Goal: Find specific page/section: Find specific page/section

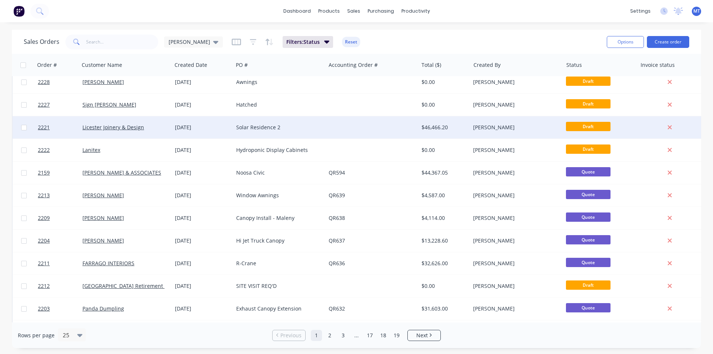
scroll to position [37, 0]
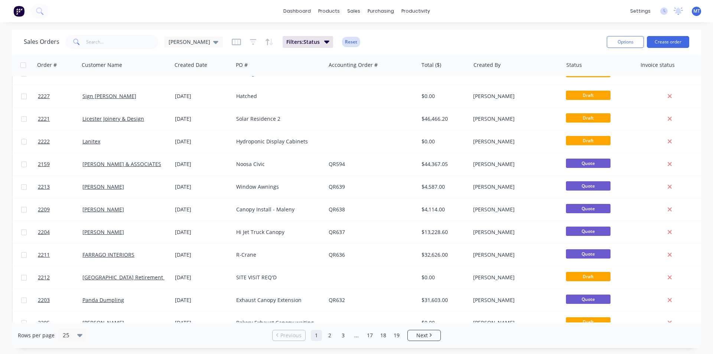
click at [342, 43] on button "Reset" at bounding box center [351, 42] width 18 height 10
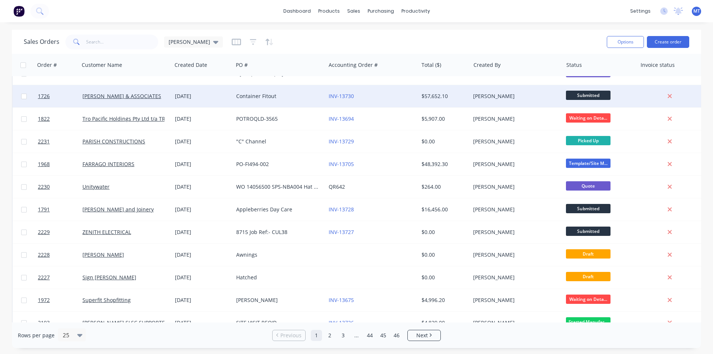
scroll to position [0, 0]
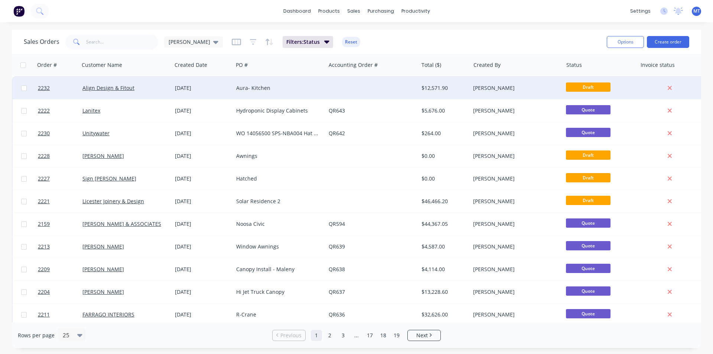
scroll to position [37, 0]
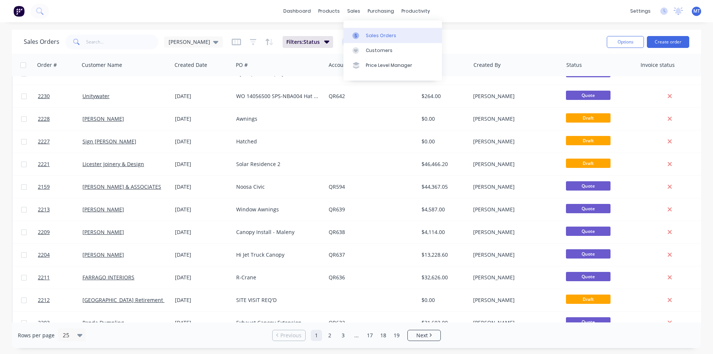
click at [370, 36] on div "Sales Orders" at bounding box center [381, 35] width 30 height 7
click at [184, 43] on span "[PERSON_NAME]" at bounding box center [190, 42] width 42 height 8
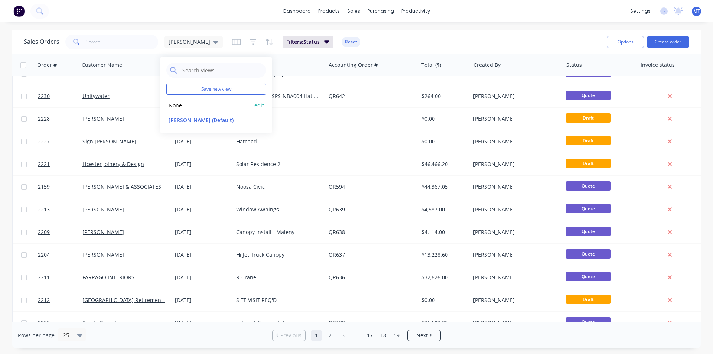
click at [184, 106] on button "None" at bounding box center [208, 105] width 85 height 9
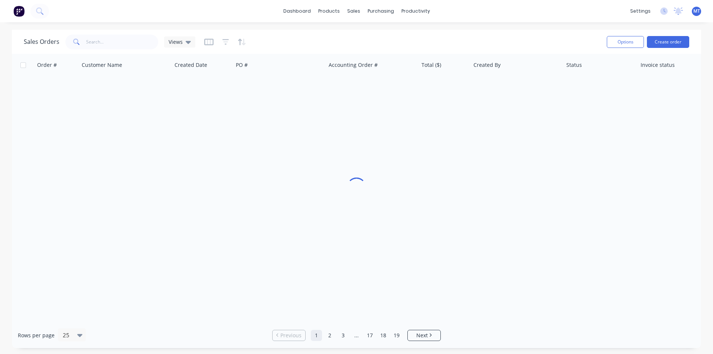
scroll to position [0, 0]
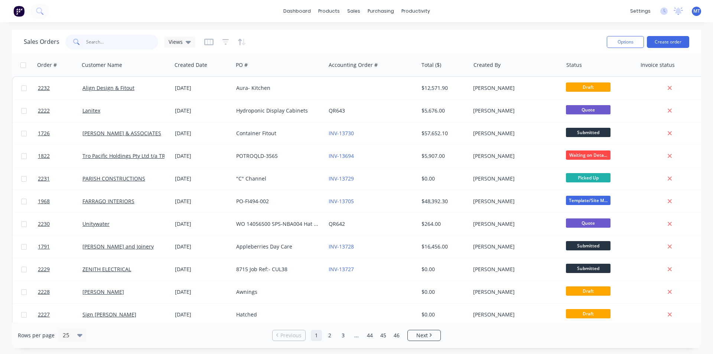
click at [100, 44] on input "text" at bounding box center [122, 42] width 72 height 15
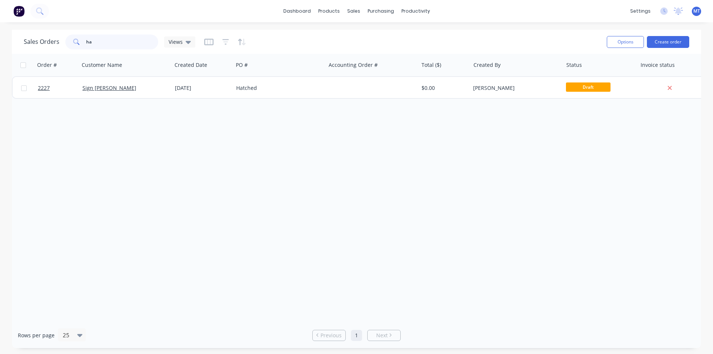
type input "h"
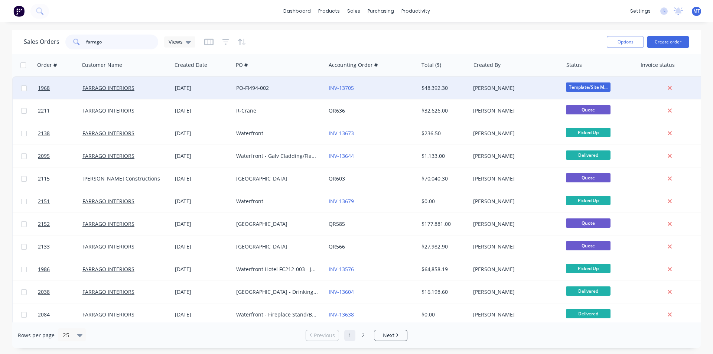
type input "farrago"
click at [281, 91] on div "PO-FI494-002" at bounding box center [277, 87] width 82 height 7
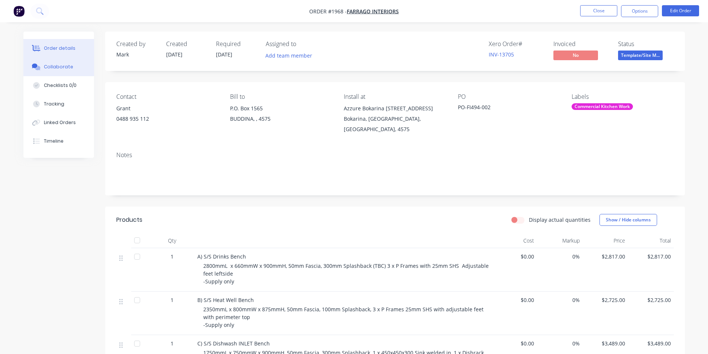
click at [67, 69] on div "Collaborate" at bounding box center [58, 67] width 29 height 7
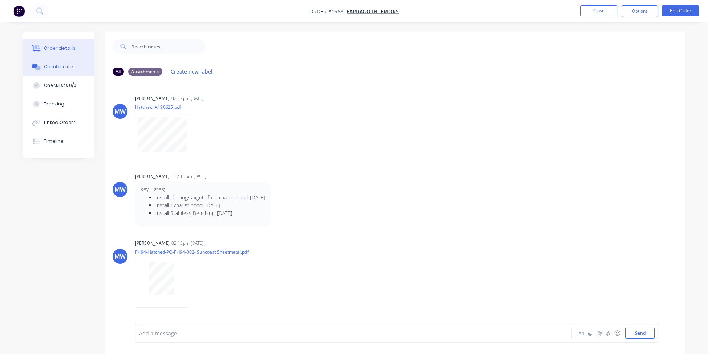
click at [65, 49] on div "Order details" at bounding box center [60, 48] width 32 height 7
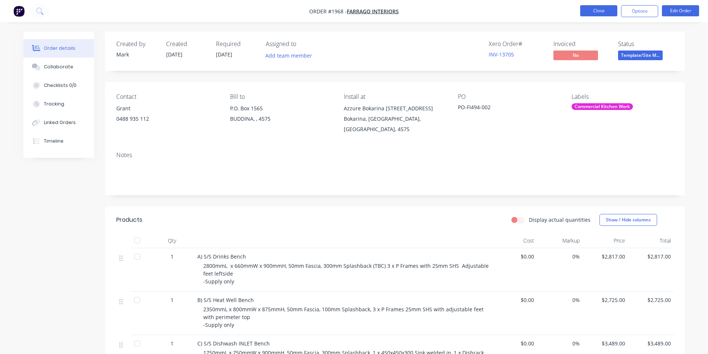
click at [594, 11] on button "Close" at bounding box center [598, 10] width 37 height 11
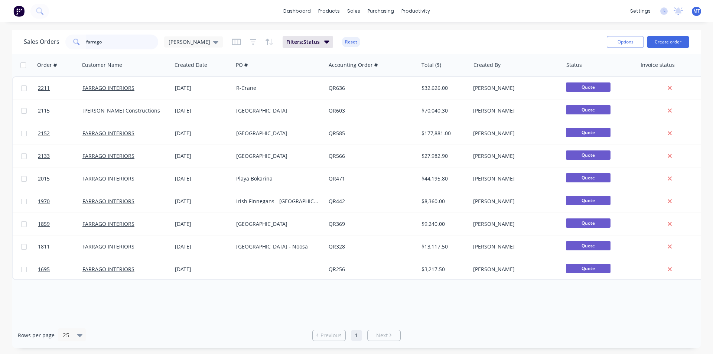
click at [113, 43] on input "farrago" at bounding box center [122, 42] width 72 height 15
type input "f"
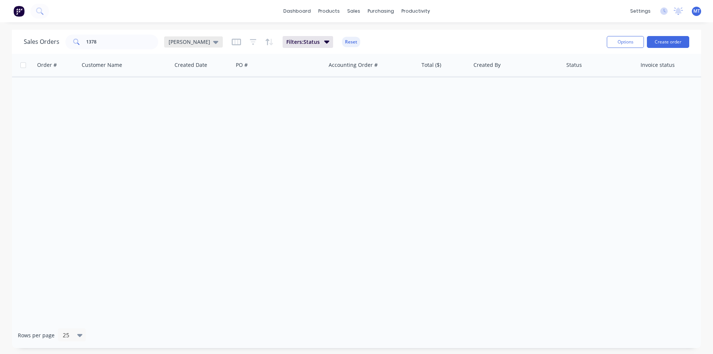
click at [213, 41] on icon at bounding box center [215, 42] width 5 height 3
click at [179, 106] on button "None" at bounding box center [208, 105] width 85 height 9
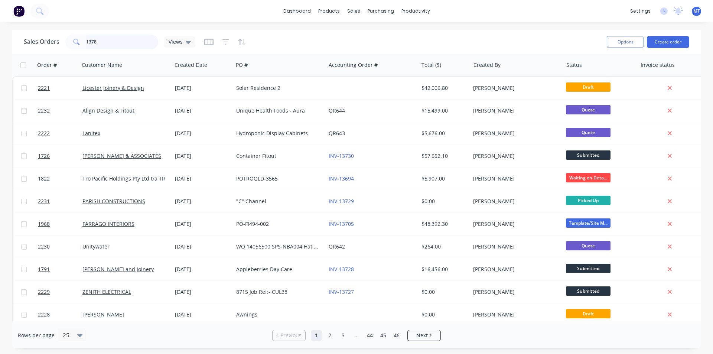
click at [104, 42] on input "1378" at bounding box center [122, 42] width 72 height 15
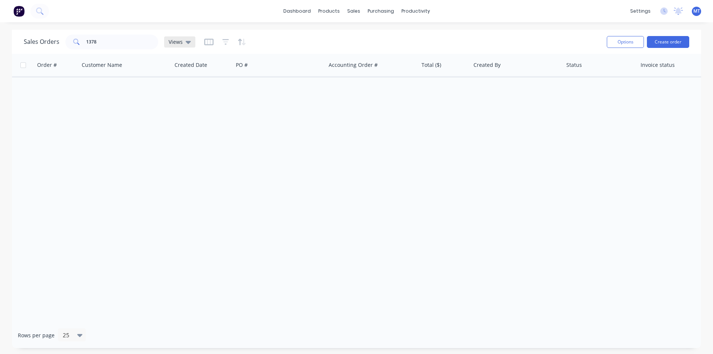
click at [186, 43] on icon at bounding box center [188, 42] width 5 height 8
click at [178, 107] on button "None" at bounding box center [208, 105] width 85 height 9
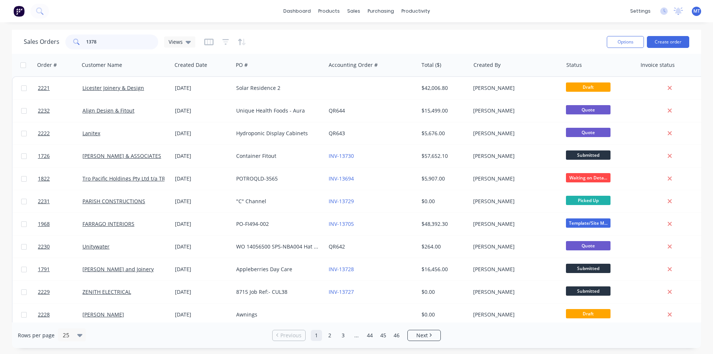
click at [121, 44] on input "1378" at bounding box center [122, 42] width 72 height 15
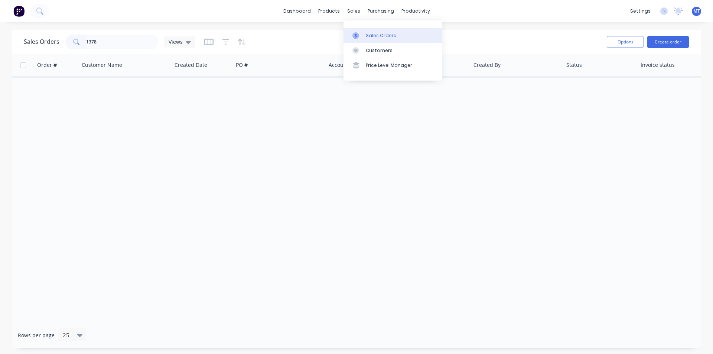
click at [380, 34] on div "Sales Orders" at bounding box center [381, 35] width 30 height 7
click at [137, 42] on input "1378" at bounding box center [122, 42] width 72 height 15
type input "1"
click at [376, 36] on div "Sales Orders" at bounding box center [381, 35] width 30 height 7
click at [188, 41] on icon at bounding box center [188, 42] width 5 height 3
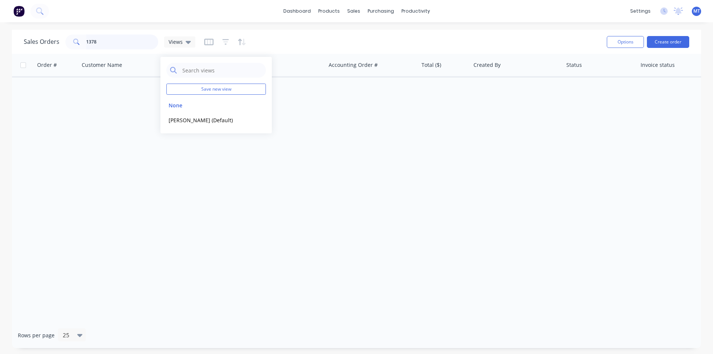
click at [119, 42] on input "1378" at bounding box center [122, 42] width 72 height 15
type input "1"
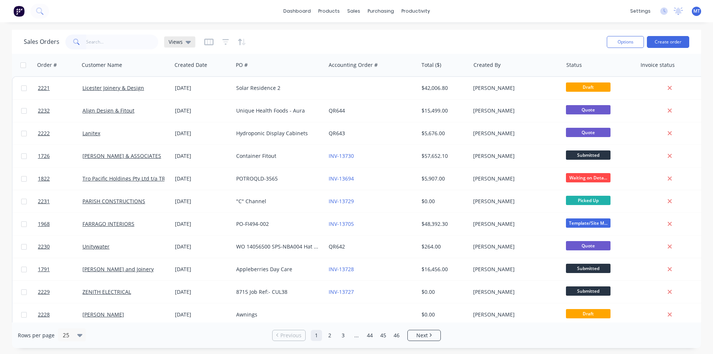
click at [186, 44] on icon at bounding box center [188, 42] width 5 height 8
click at [179, 106] on button "None" at bounding box center [208, 105] width 85 height 9
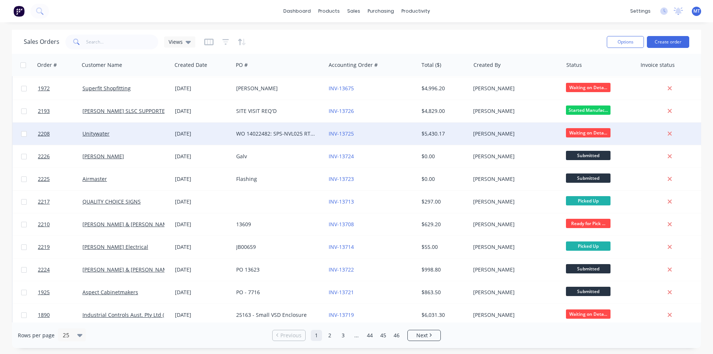
scroll to position [324, 0]
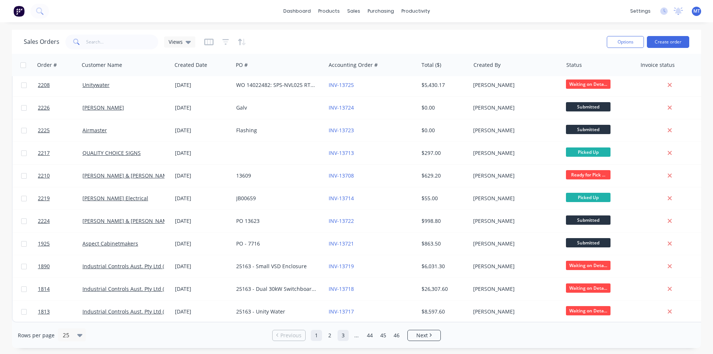
click at [344, 337] on link "3" at bounding box center [343, 335] width 11 height 11
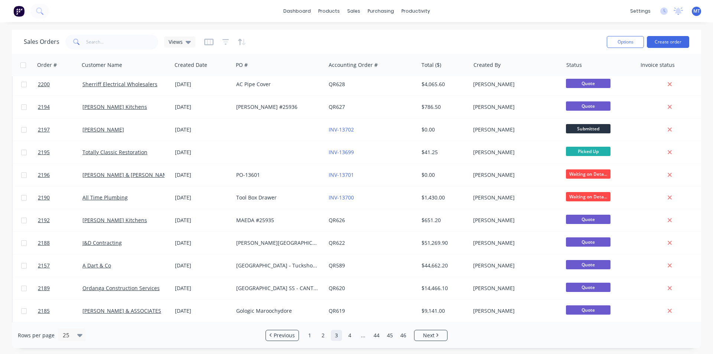
scroll to position [0, 0]
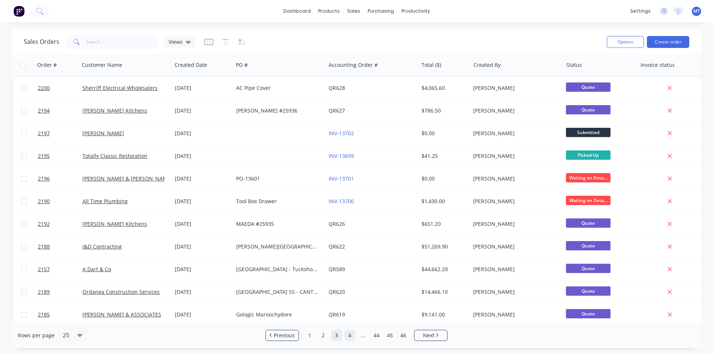
click at [350, 337] on link "4" at bounding box center [349, 335] width 11 height 11
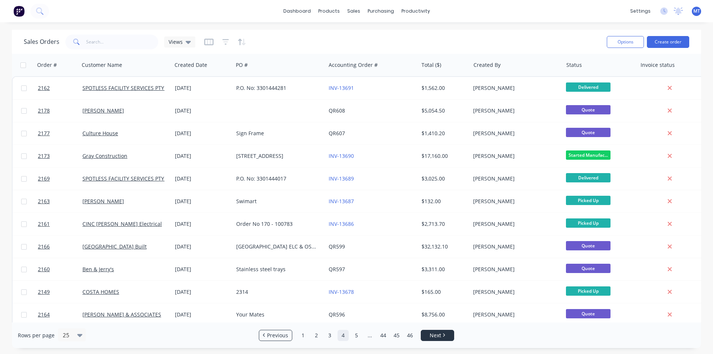
click at [446, 337] on link "Next" at bounding box center [437, 335] width 33 height 7
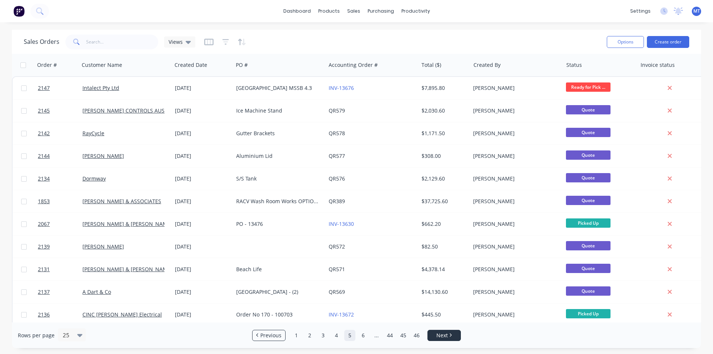
click at [446, 337] on span "Next" at bounding box center [443, 335] width 12 height 7
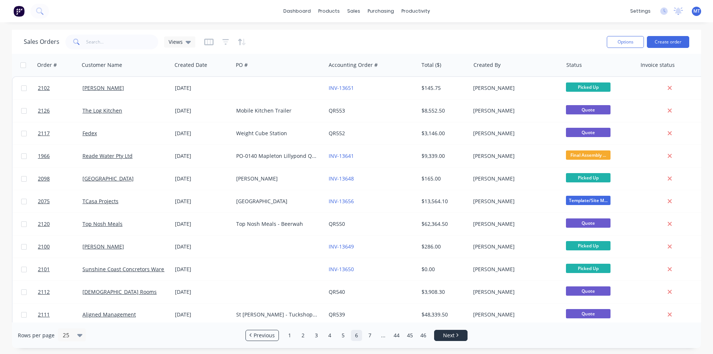
click at [446, 337] on span "Next" at bounding box center [449, 335] width 12 height 7
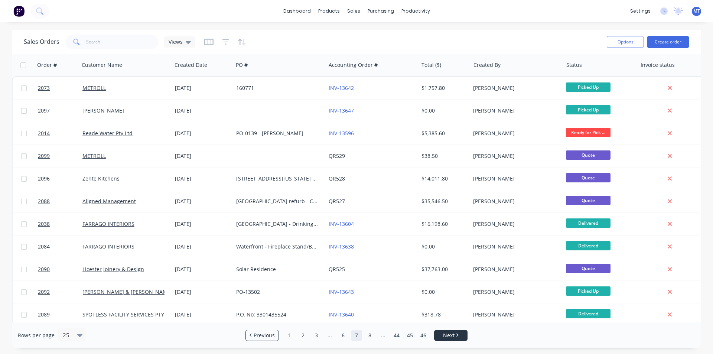
click at [446, 337] on span "Next" at bounding box center [449, 335] width 12 height 7
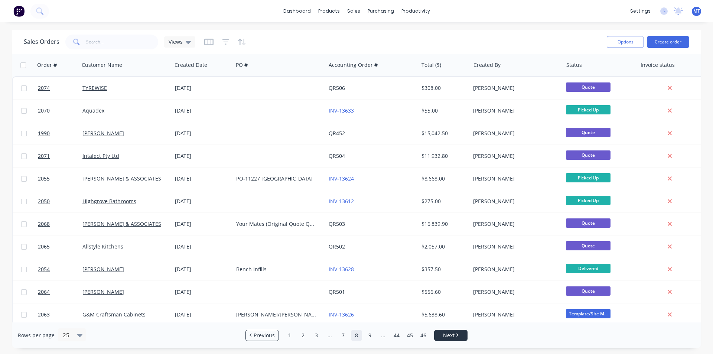
click at [446, 337] on span "Next" at bounding box center [449, 335] width 12 height 7
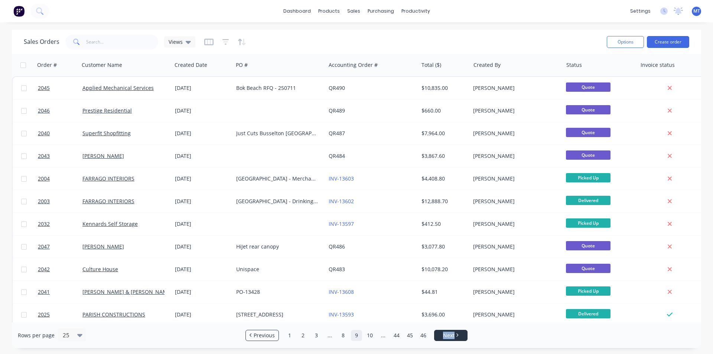
click at [446, 337] on span "Next" at bounding box center [449, 335] width 12 height 7
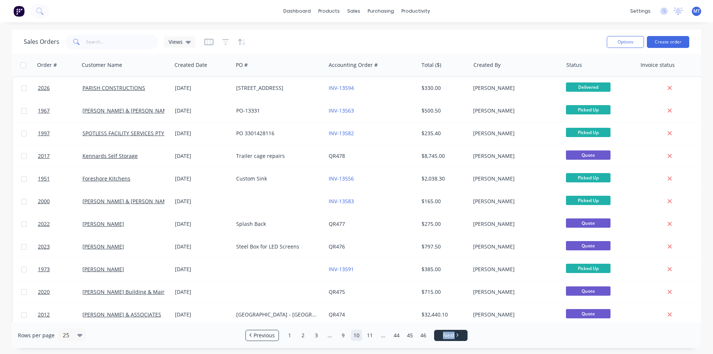
click at [446, 337] on span "Next" at bounding box center [449, 335] width 12 height 7
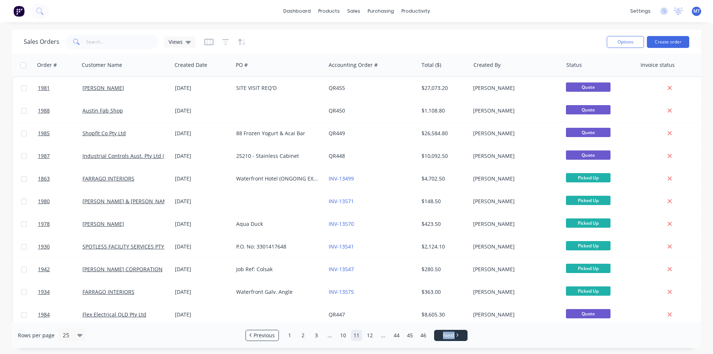
click at [448, 335] on span "Next" at bounding box center [449, 335] width 12 height 7
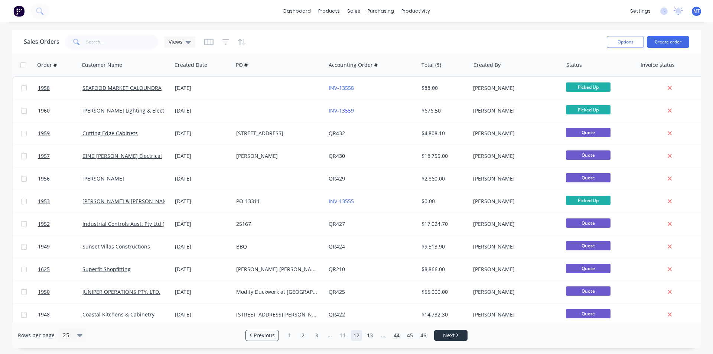
click at [448, 333] on span "Next" at bounding box center [449, 335] width 12 height 7
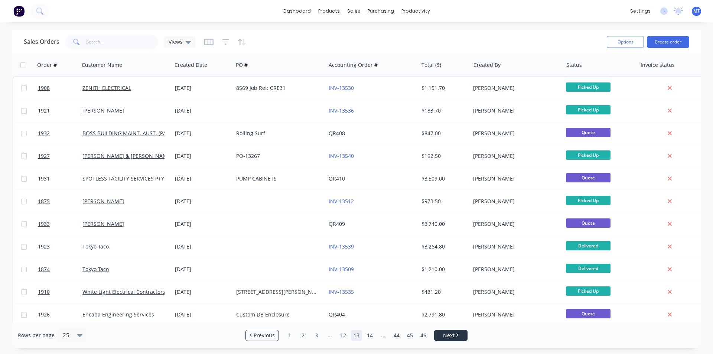
click at [448, 333] on span "Next" at bounding box center [449, 335] width 12 height 7
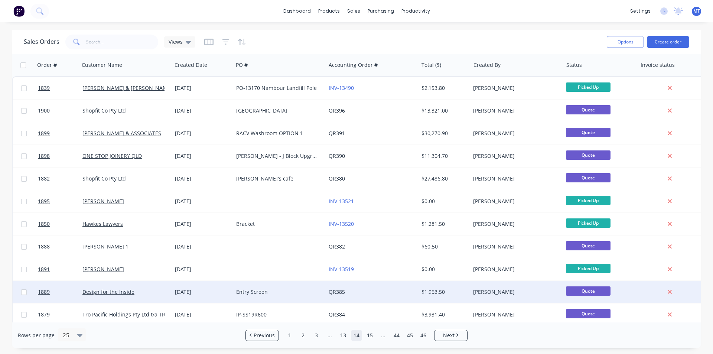
click at [439, 286] on div "$1,963.50" at bounding box center [445, 292] width 52 height 22
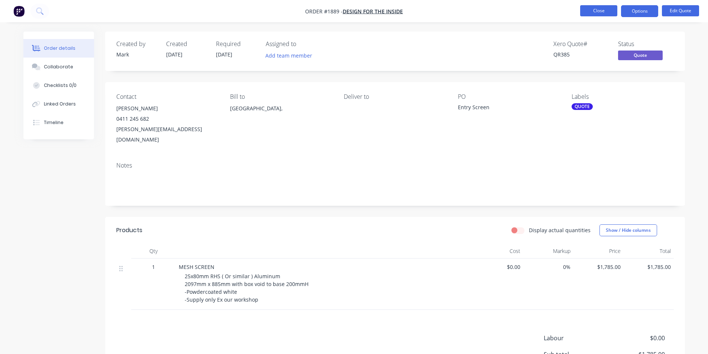
click at [606, 12] on button "Close" at bounding box center [598, 10] width 37 height 11
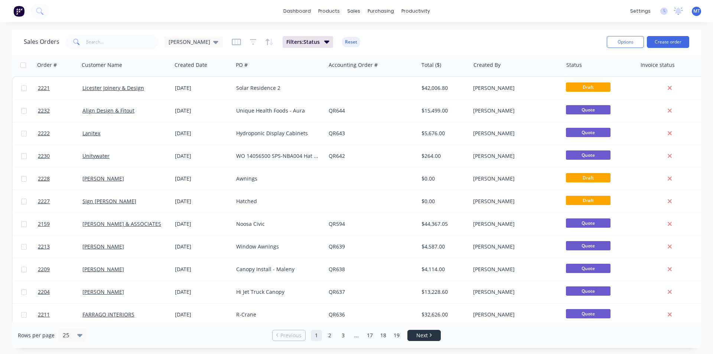
click at [435, 335] on link "Next" at bounding box center [424, 335] width 33 height 7
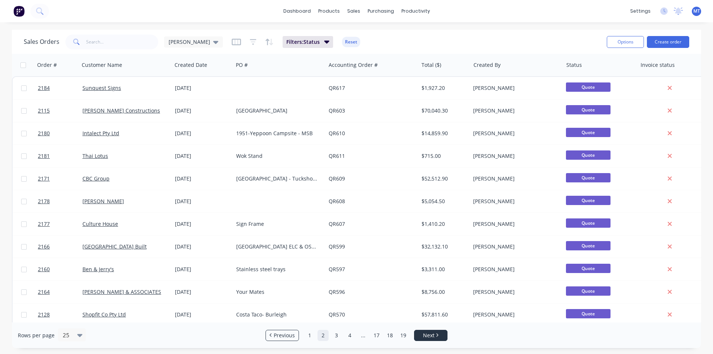
click at [434, 335] on span "Next" at bounding box center [429, 335] width 12 height 7
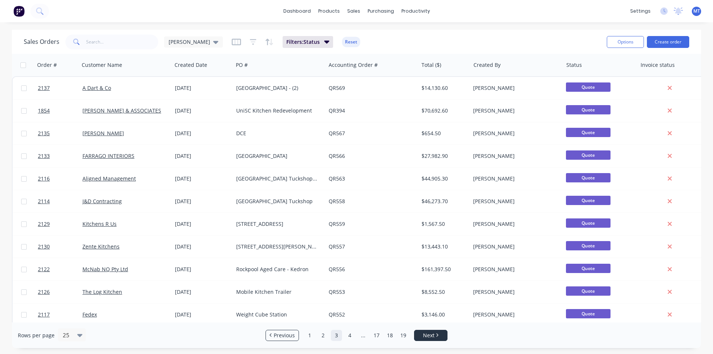
click at [434, 335] on span "Next" at bounding box center [429, 335] width 12 height 7
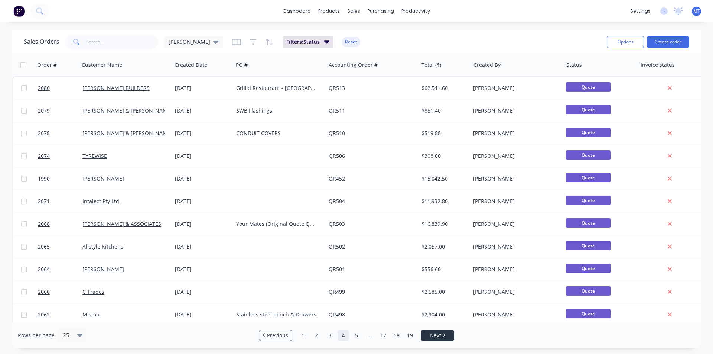
click at [434, 335] on span "Next" at bounding box center [436, 335] width 12 height 7
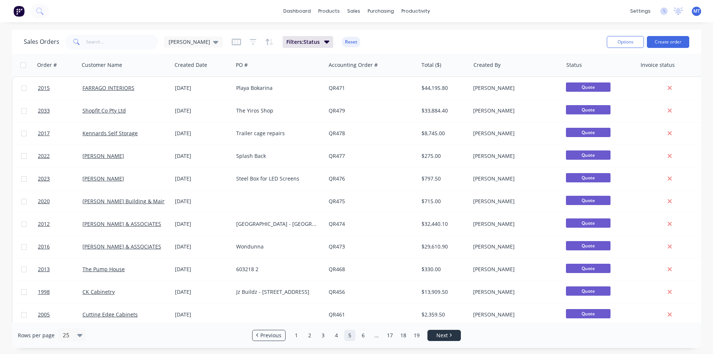
click at [434, 335] on link "Next" at bounding box center [444, 335] width 33 height 7
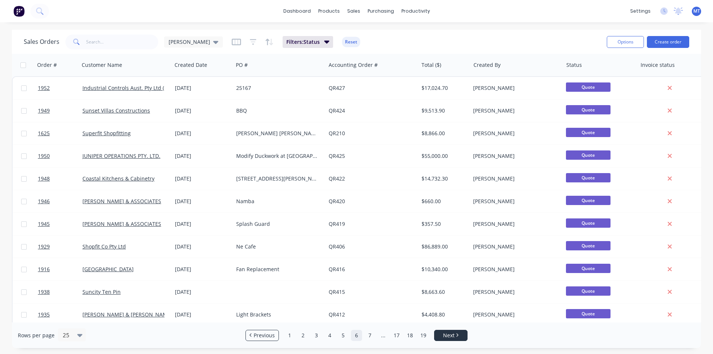
click at [443, 334] on link "Next" at bounding box center [451, 335] width 33 height 7
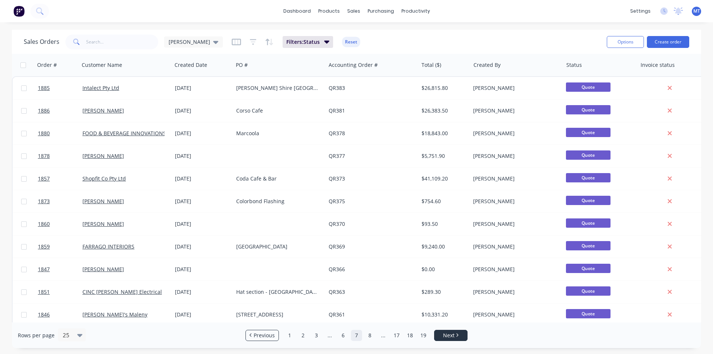
click at [444, 334] on span "Next" at bounding box center [449, 335] width 12 height 7
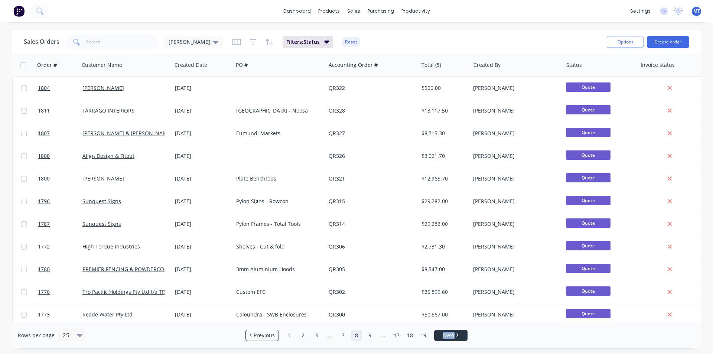
click at [444, 334] on span "Next" at bounding box center [449, 335] width 12 height 7
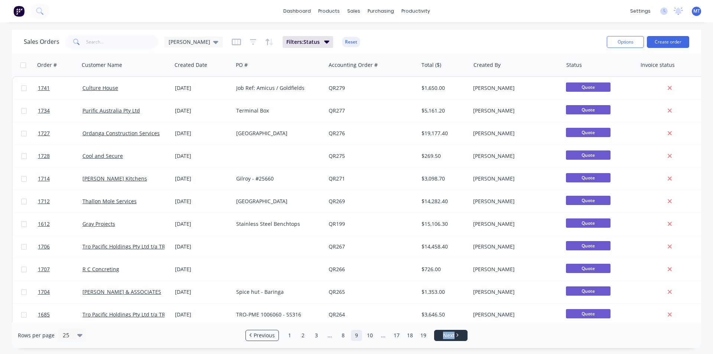
click at [444, 334] on span "Next" at bounding box center [449, 335] width 12 height 7
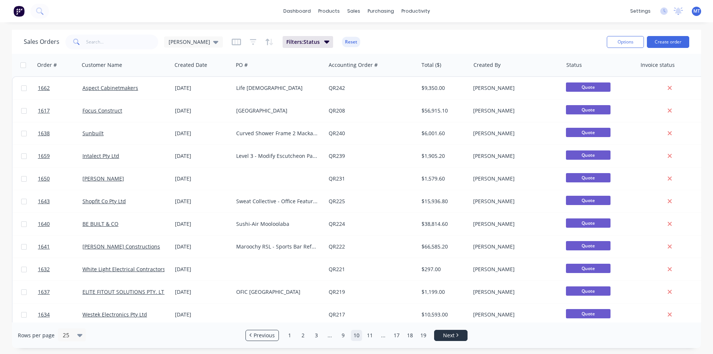
click at [444, 334] on span "Next" at bounding box center [449, 335] width 12 height 7
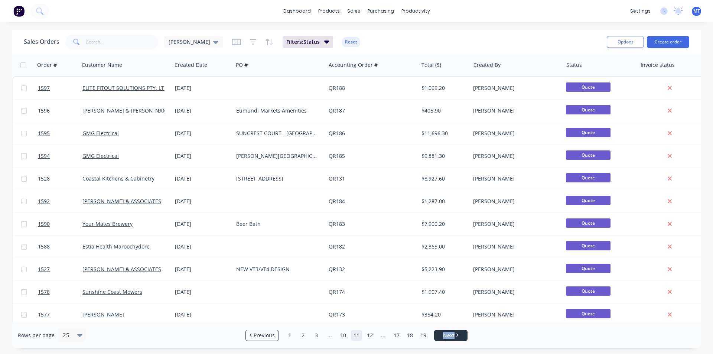
click at [444, 334] on span "Next" at bounding box center [449, 335] width 12 height 7
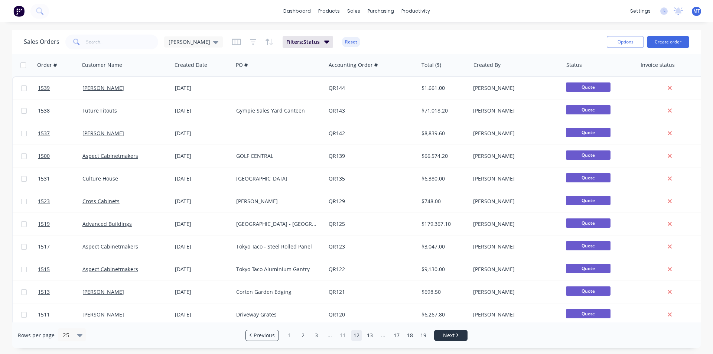
click at [444, 334] on span "Next" at bounding box center [449, 335] width 12 height 7
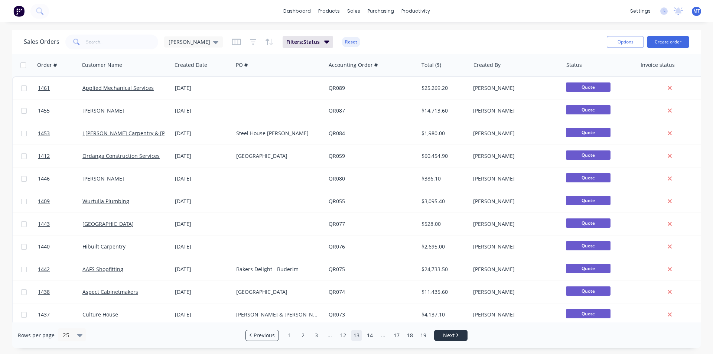
click at [444, 334] on span "Next" at bounding box center [449, 335] width 12 height 7
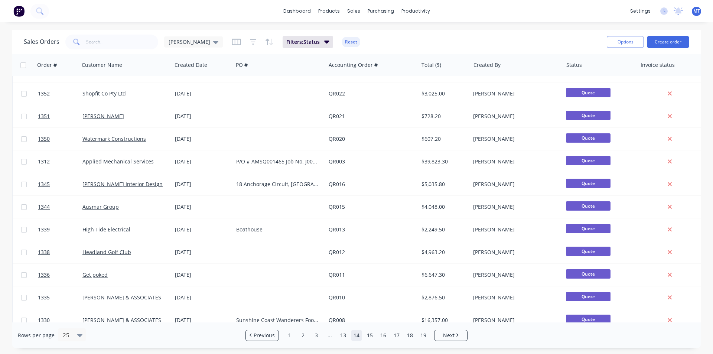
scroll to position [324, 0]
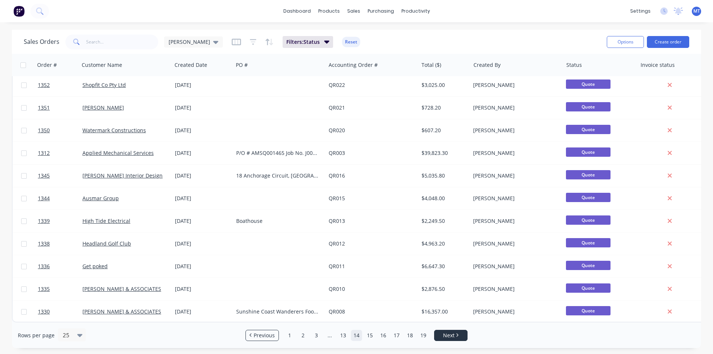
click at [449, 334] on span "Next" at bounding box center [449, 335] width 12 height 7
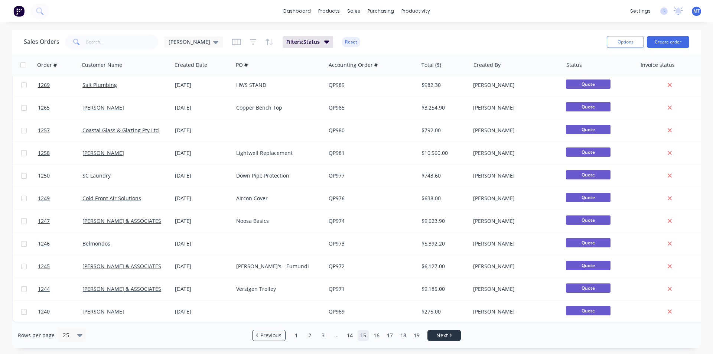
click at [441, 337] on span "Next" at bounding box center [443, 335] width 12 height 7
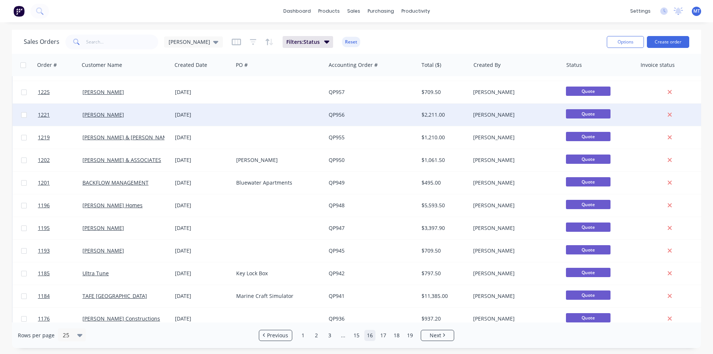
scroll to position [111, 0]
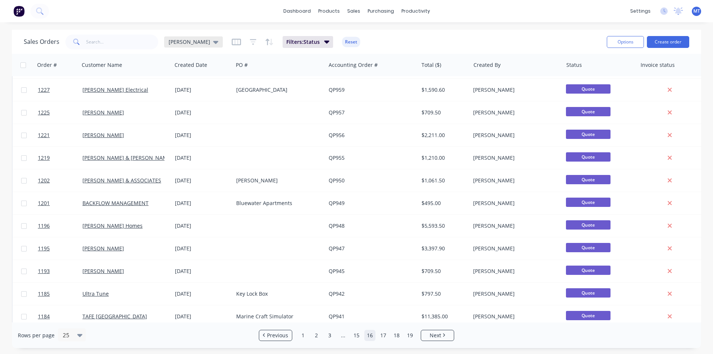
click at [213, 44] on icon at bounding box center [215, 42] width 5 height 8
drag, startPoint x: 182, startPoint y: 105, endPoint x: 121, endPoint y: 64, distance: 73.3
click at [182, 105] on button "None" at bounding box center [208, 105] width 85 height 9
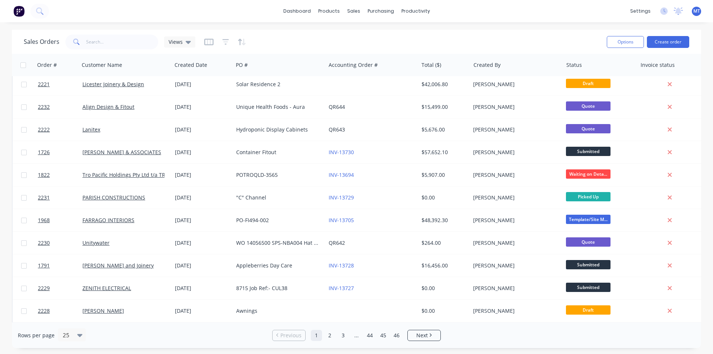
scroll to position [0, 0]
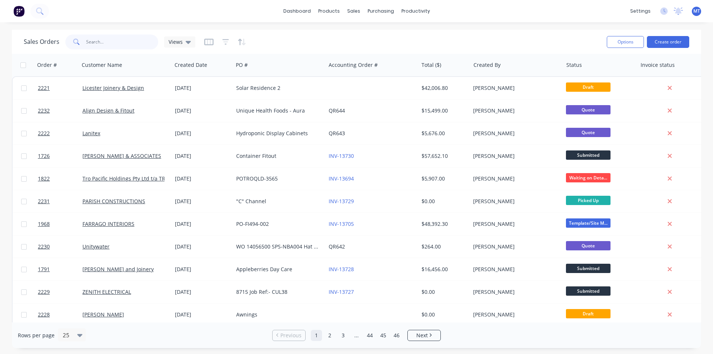
click at [109, 44] on input "text" at bounding box center [122, 42] width 72 height 15
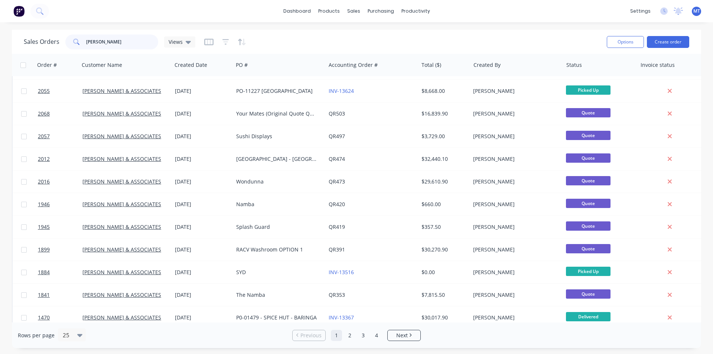
scroll to position [324, 0]
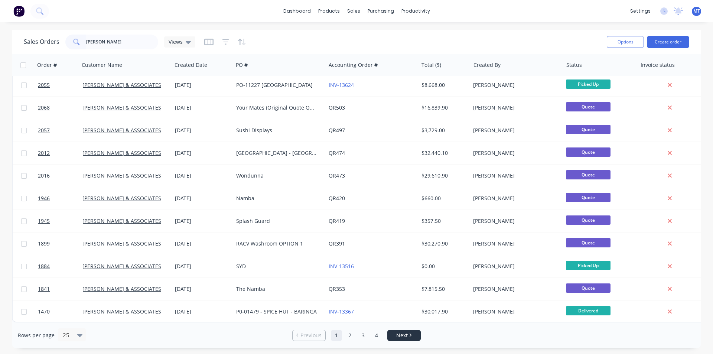
click at [408, 338] on span "Next" at bounding box center [402, 335] width 12 height 7
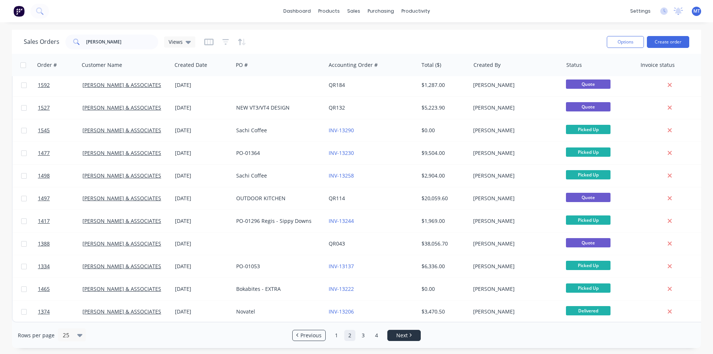
click at [406, 337] on span "Next" at bounding box center [402, 335] width 12 height 7
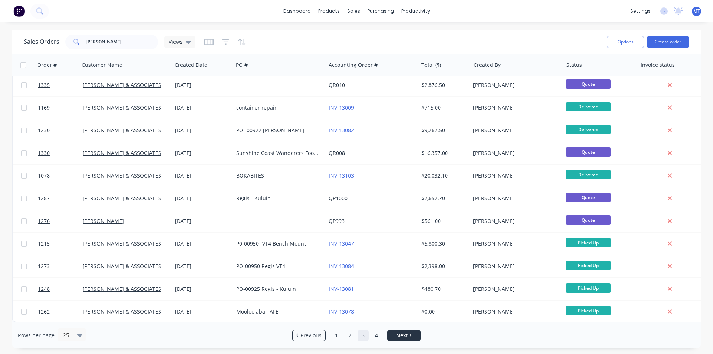
click at [407, 332] on span "Next" at bounding box center [402, 335] width 12 height 7
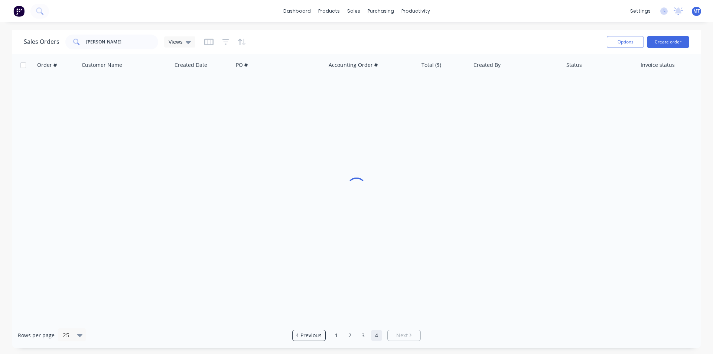
scroll to position [0, 0]
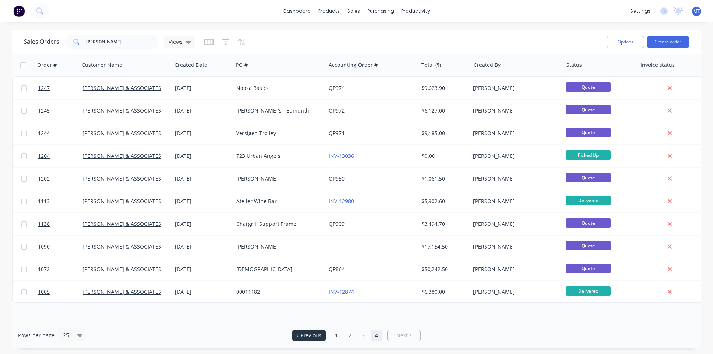
click at [318, 336] on span "Previous" at bounding box center [311, 335] width 21 height 7
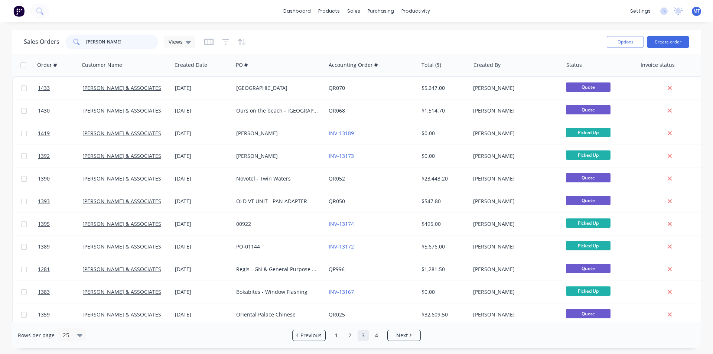
click at [123, 45] on input "[PERSON_NAME]" at bounding box center [122, 42] width 72 height 15
type input "h"
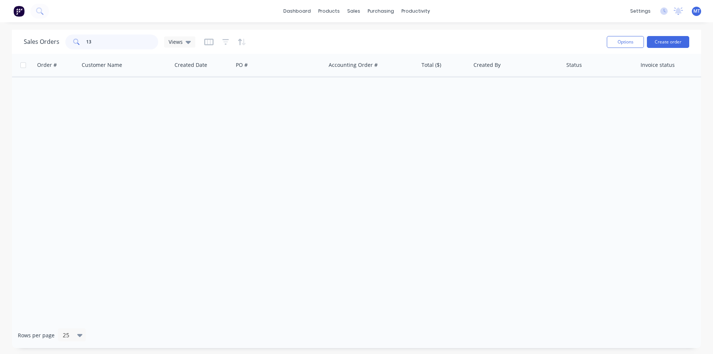
type input "1"
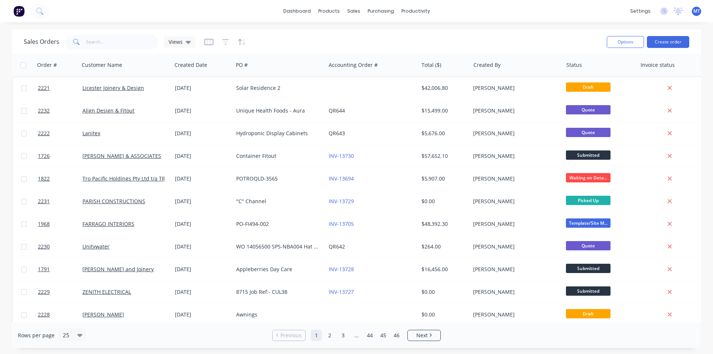
click at [22, 66] on input "checkbox" at bounding box center [23, 65] width 6 height 6
checkbox input "true"
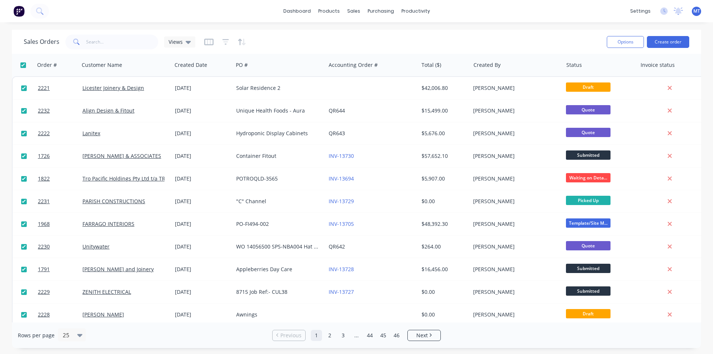
checkbox input "true"
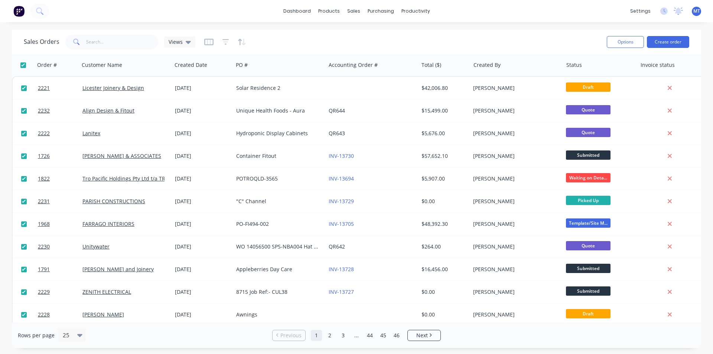
checkbox input "true"
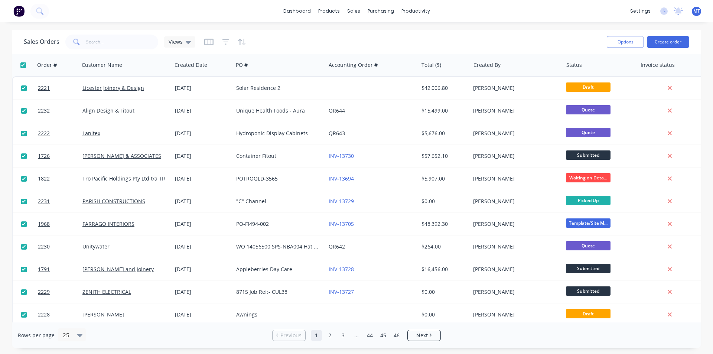
checkbox input "true"
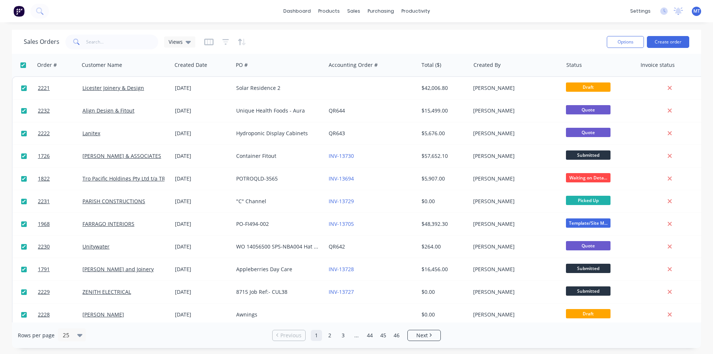
checkbox input "true"
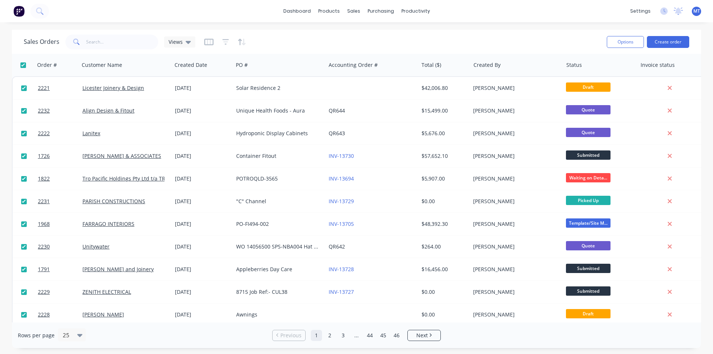
checkbox input "true"
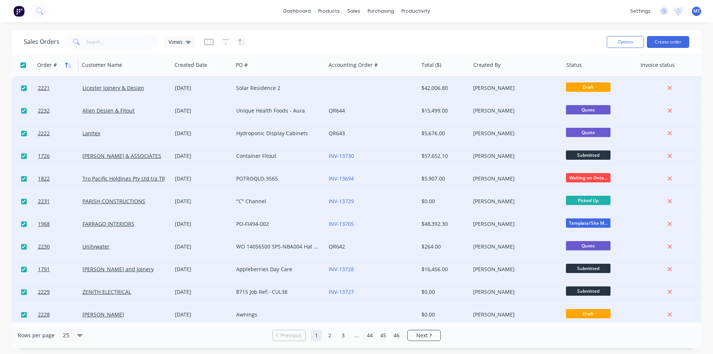
click at [67, 66] on icon "button" at bounding box center [66, 64] width 3 height 5
checkbox input "false"
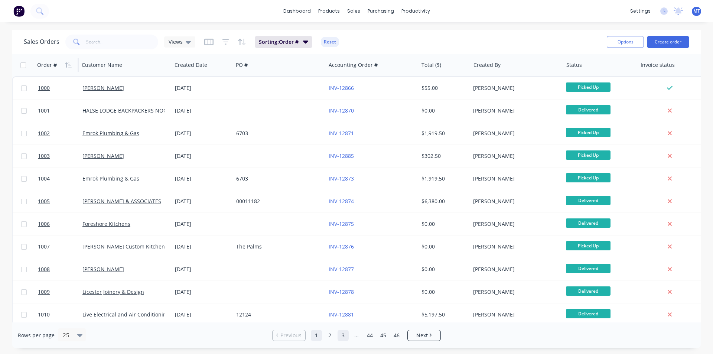
click at [340, 336] on link "3" at bounding box center [343, 335] width 11 height 11
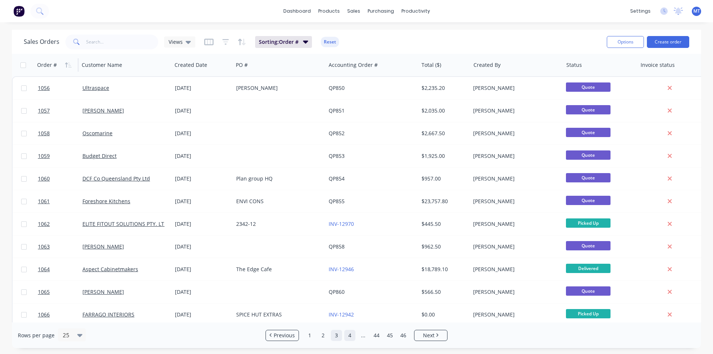
click at [349, 336] on link "4" at bounding box center [349, 335] width 11 height 11
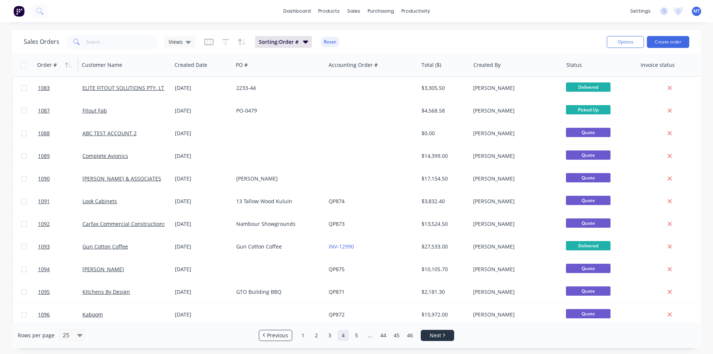
click at [441, 335] on span "Next" at bounding box center [436, 335] width 12 height 7
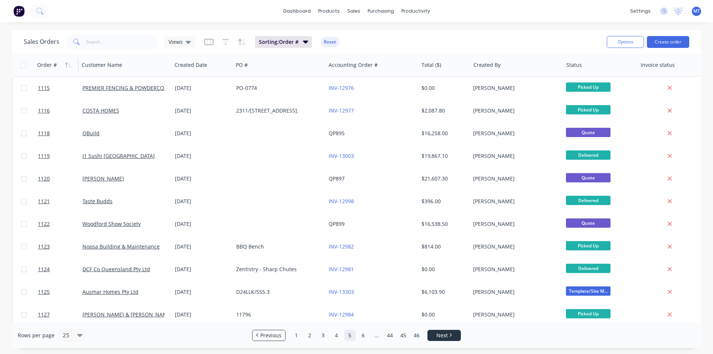
click at [441, 335] on span "Next" at bounding box center [443, 335] width 12 height 7
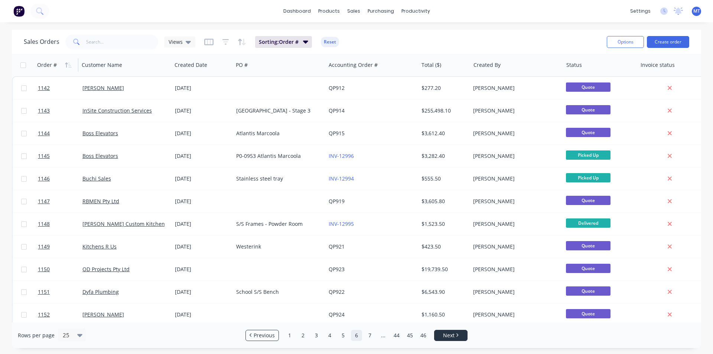
click at [441, 335] on link "Next" at bounding box center [451, 335] width 33 height 7
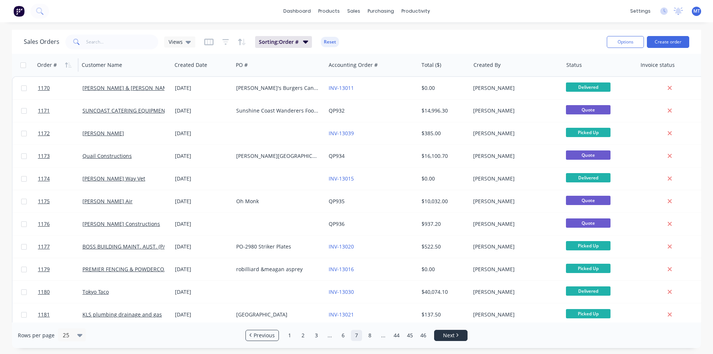
click at [441, 335] on link "Next" at bounding box center [451, 335] width 33 height 7
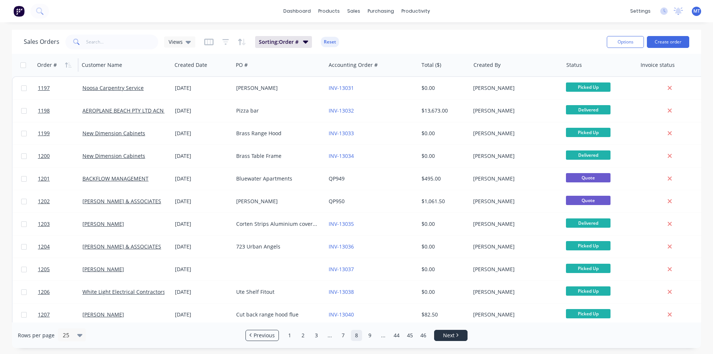
click at [441, 335] on link "Next" at bounding box center [451, 335] width 33 height 7
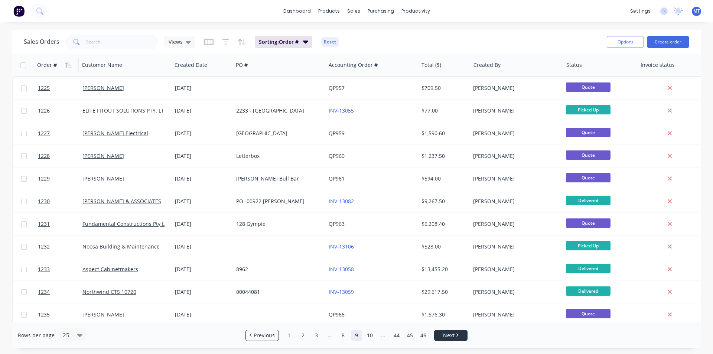
click at [441, 335] on link "Next" at bounding box center [451, 335] width 33 height 7
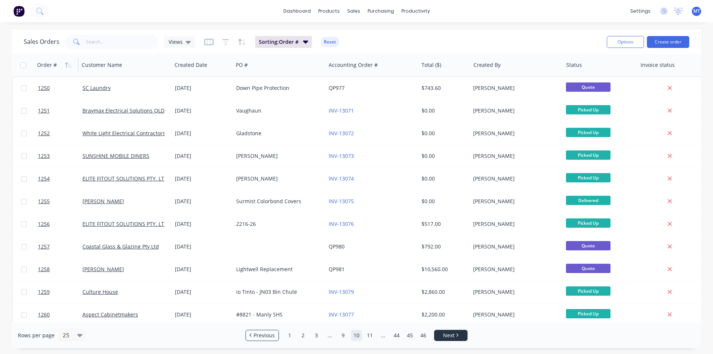
click at [441, 335] on link "Next" at bounding box center [451, 335] width 33 height 7
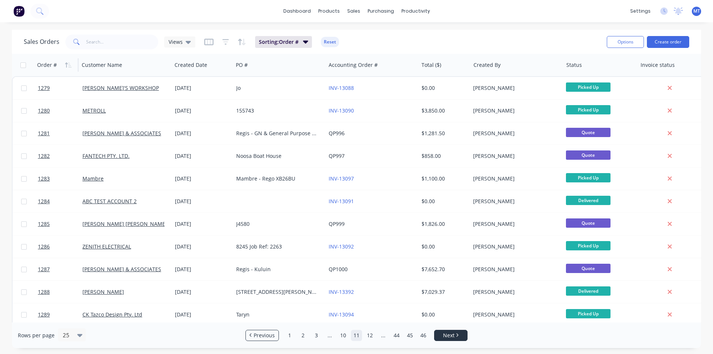
click at [441, 335] on link "Next" at bounding box center [451, 335] width 33 height 7
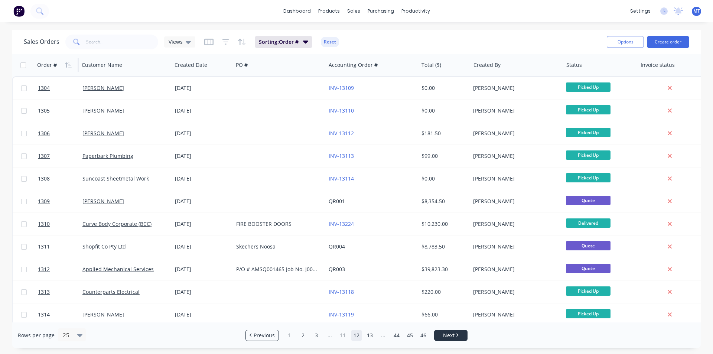
click at [441, 335] on link "Next" at bounding box center [451, 335] width 33 height 7
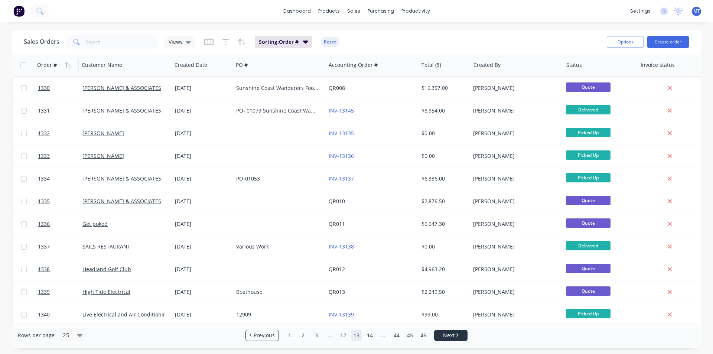
click at [441, 335] on link "Next" at bounding box center [451, 335] width 33 height 7
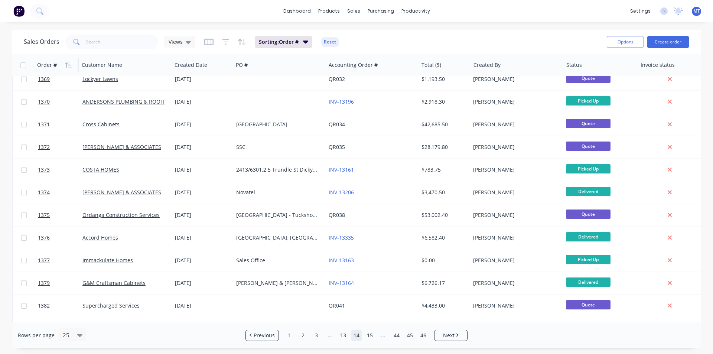
scroll to position [324, 0]
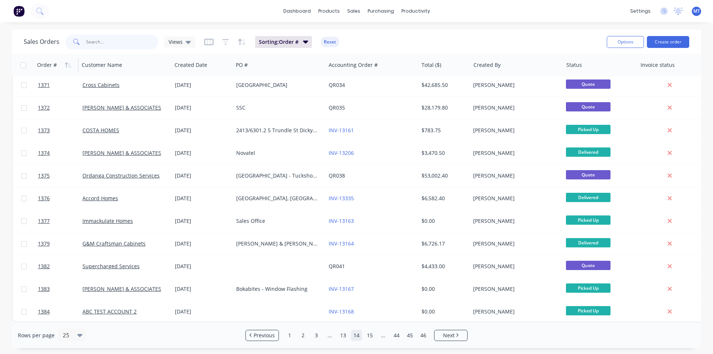
click at [107, 43] on input "text" at bounding box center [122, 42] width 72 height 15
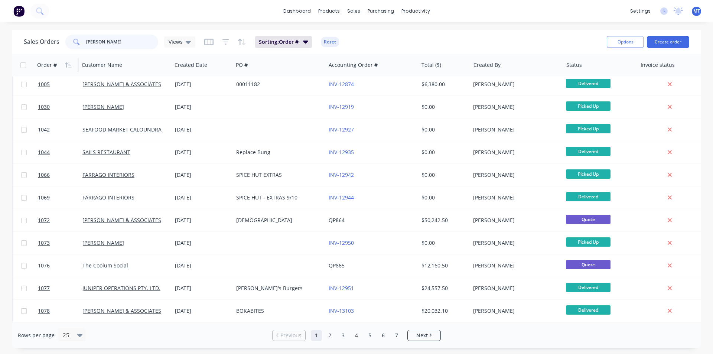
scroll to position [0, 0]
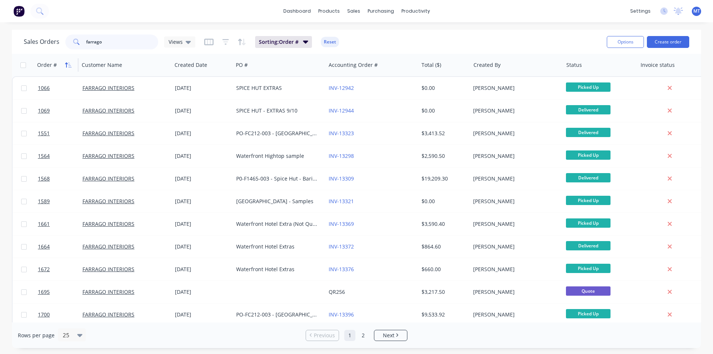
type input "farrago"
click at [63, 64] on button "button" at bounding box center [68, 64] width 11 height 11
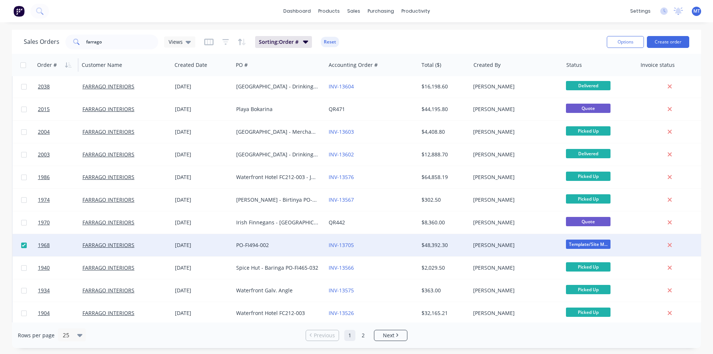
scroll to position [186, 0]
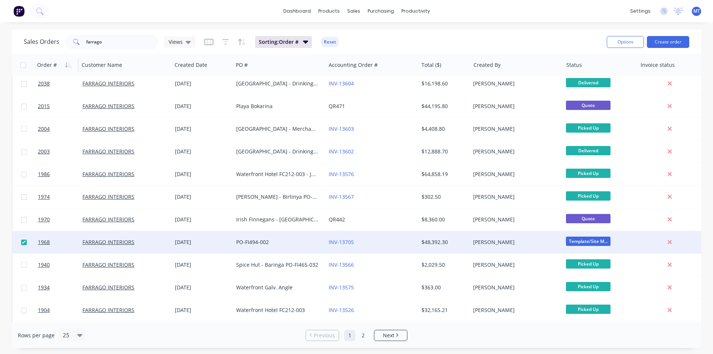
click at [24, 241] on input "checkbox" at bounding box center [24, 243] width 6 height 6
checkbox input "false"
click at [293, 247] on div "PO-FI494-002" at bounding box center [279, 242] width 93 height 22
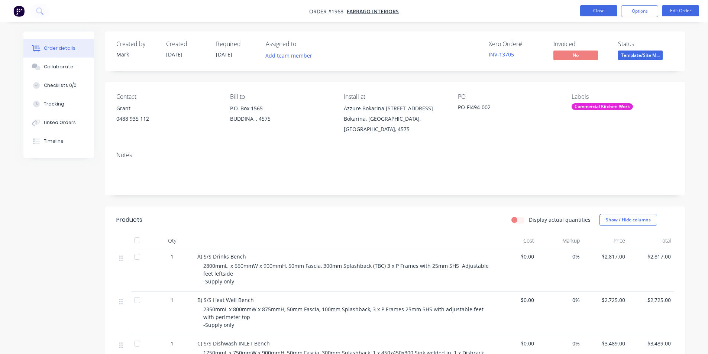
click at [597, 10] on button "Close" at bounding box center [598, 10] width 37 height 11
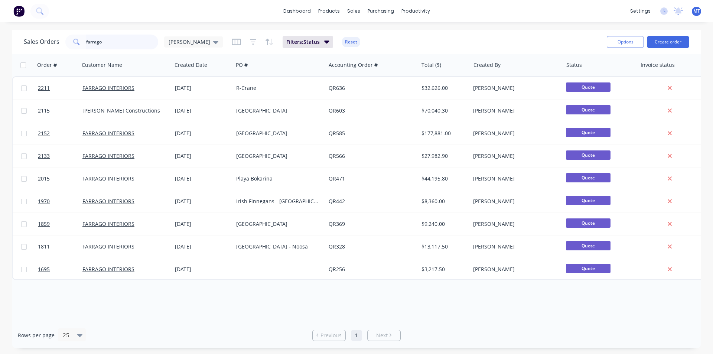
click at [140, 40] on input "farrago" at bounding box center [122, 42] width 72 height 15
type input "f"
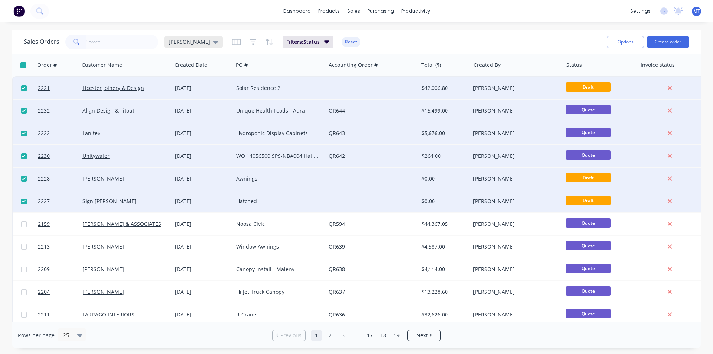
click at [213, 44] on icon at bounding box center [215, 42] width 5 height 8
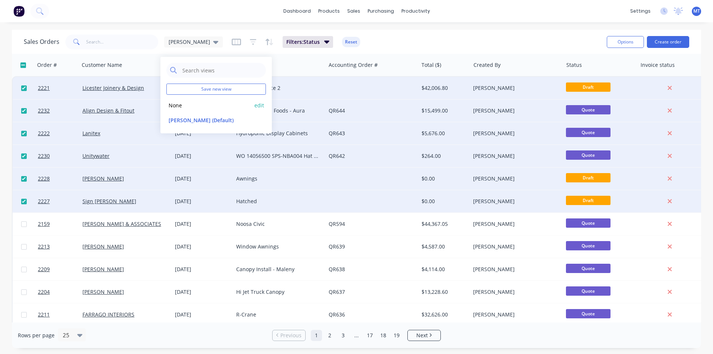
click at [181, 107] on button "None" at bounding box center [208, 105] width 85 height 9
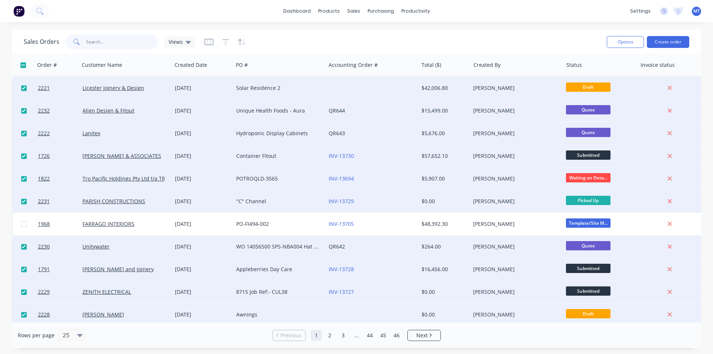
click at [111, 44] on input "text" at bounding box center [122, 42] width 72 height 15
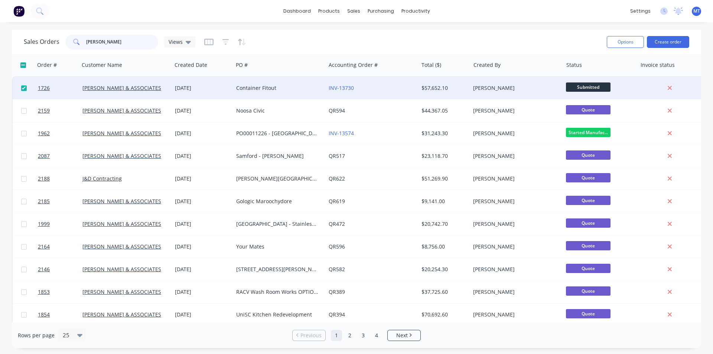
type input "[PERSON_NAME]"
click at [25, 91] on div at bounding box center [24, 88] width 22 height 22
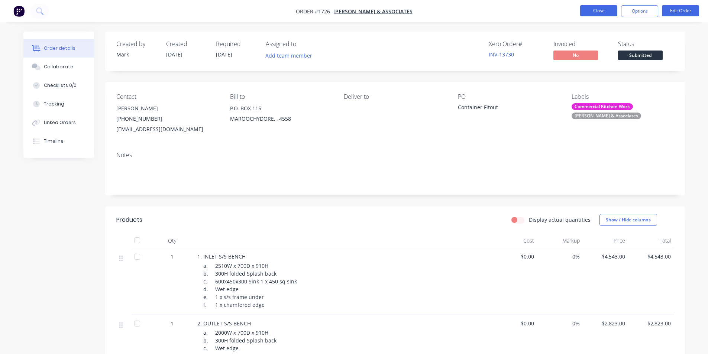
click at [601, 12] on button "Close" at bounding box center [598, 10] width 37 height 11
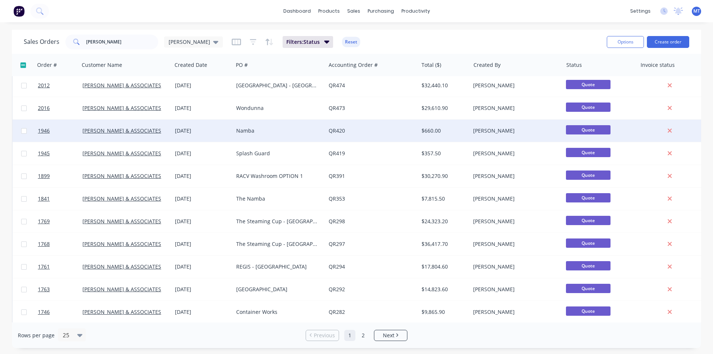
scroll to position [324, 0]
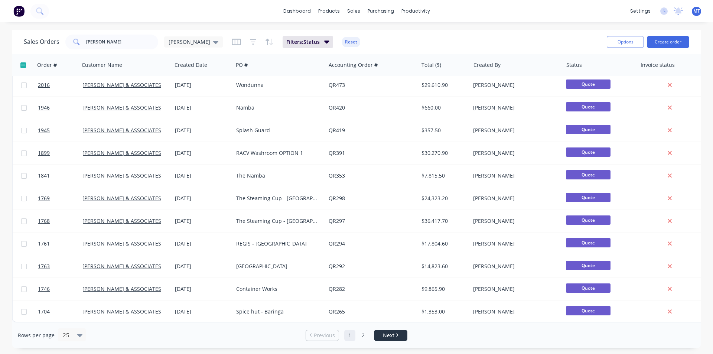
click at [387, 334] on span "Next" at bounding box center [389, 335] width 12 height 7
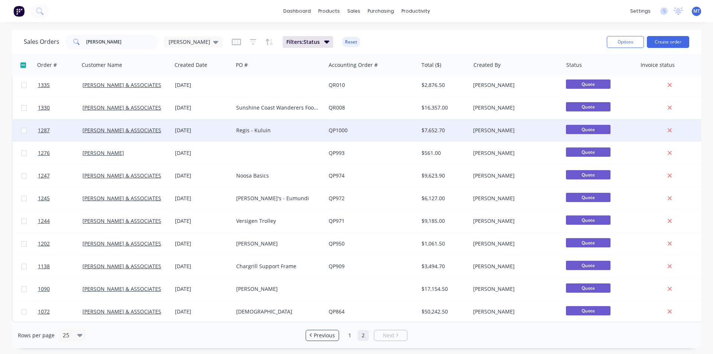
scroll to position [301, 0]
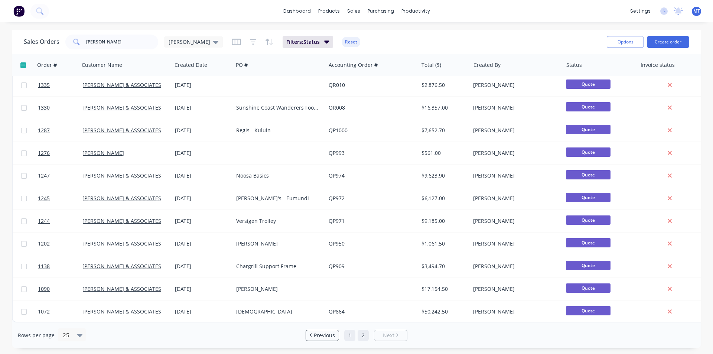
click at [350, 335] on link "1" at bounding box center [349, 335] width 11 height 11
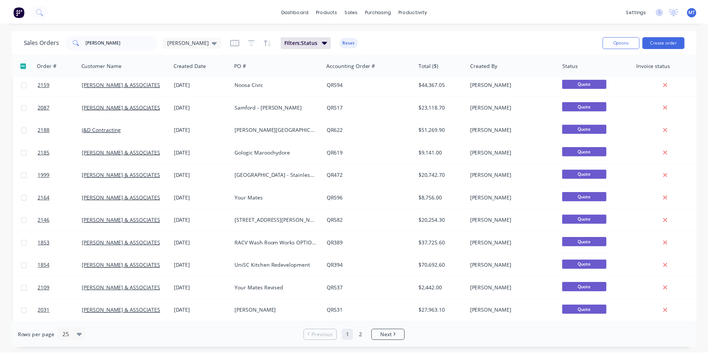
scroll to position [0, 0]
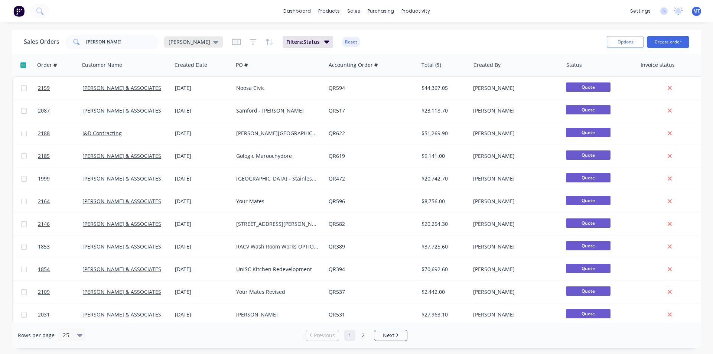
click at [213, 44] on icon at bounding box center [215, 42] width 5 height 8
click at [182, 107] on button "None" at bounding box center [208, 105] width 85 height 9
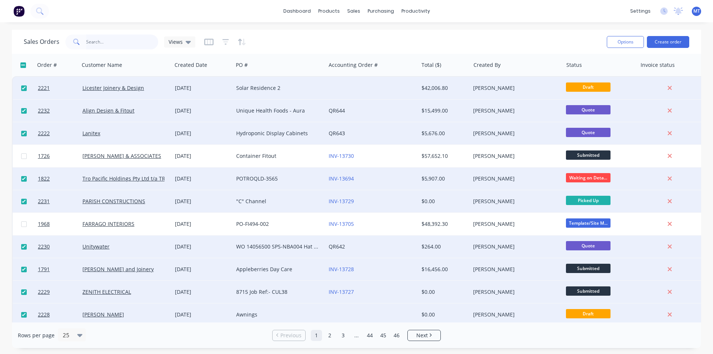
click at [107, 44] on input "[PERSON_NAME]" at bounding box center [122, 42] width 72 height 15
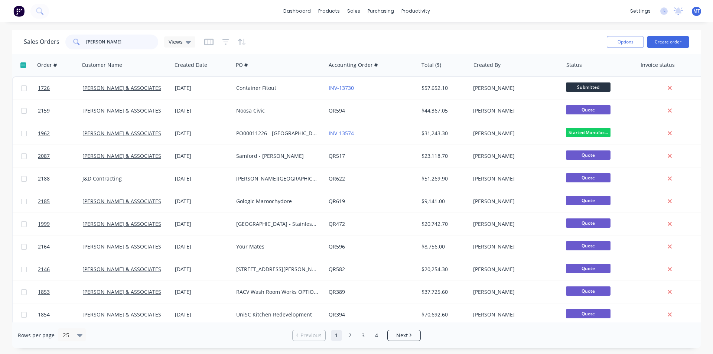
type input "[PERSON_NAME]"
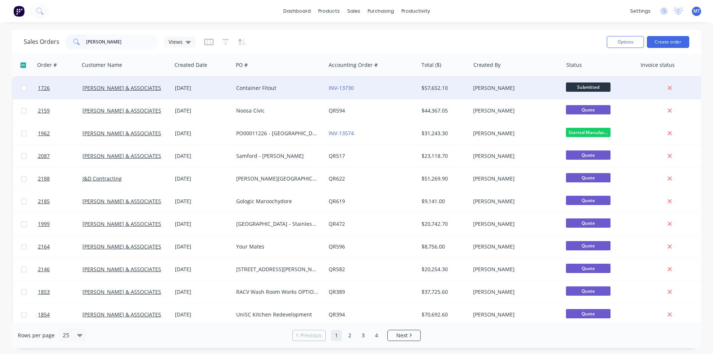
click at [254, 92] on div "Container Fitout" at bounding box center [279, 88] width 93 height 22
